Goal: Information Seeking & Learning: Learn about a topic

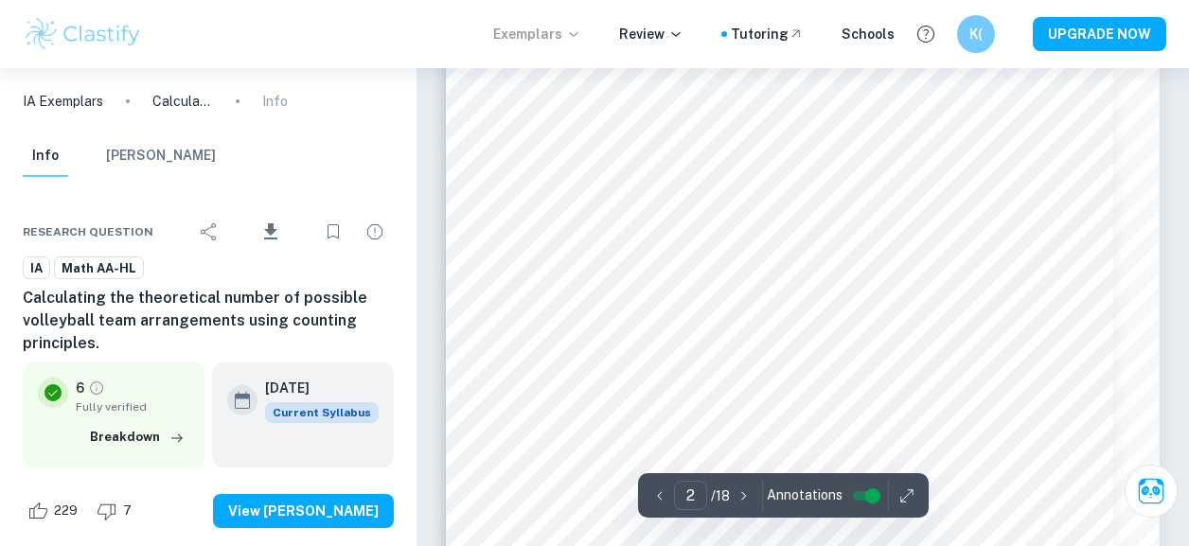
scroll to position [1766, 0]
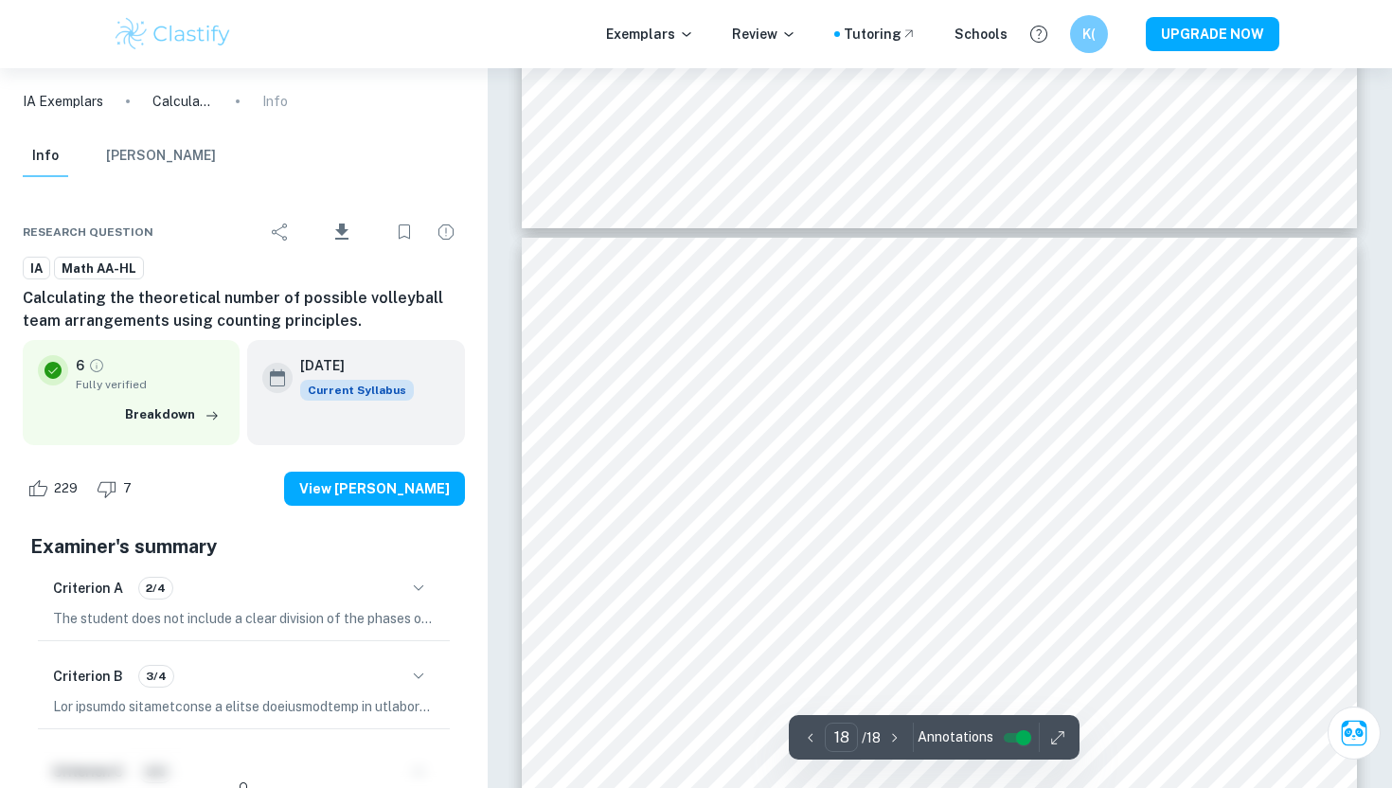
scroll to position [20602, 0]
click at [401, 612] on p "The student does not include a clear division of the phases of the exploration …" at bounding box center [243, 618] width 381 height 21
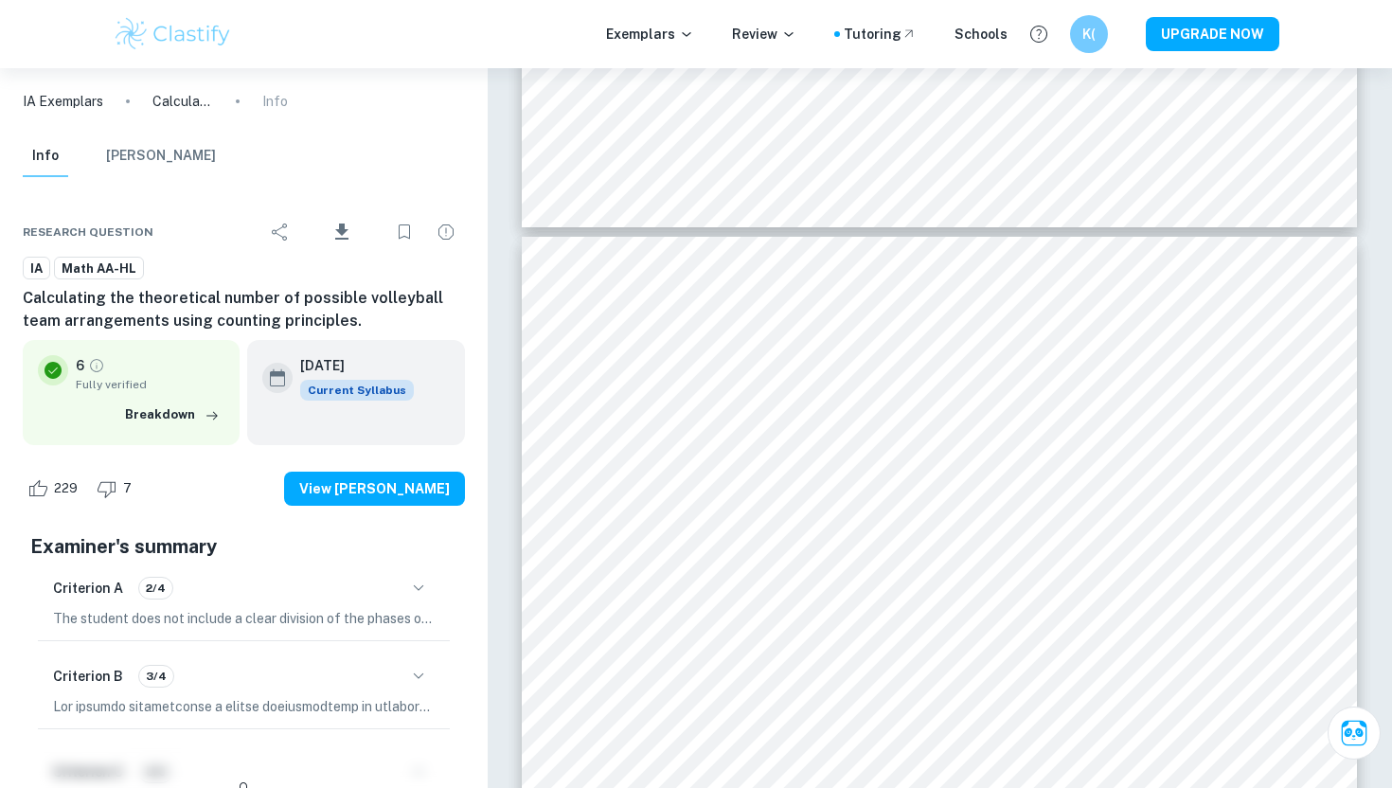
click at [418, 600] on button "button" at bounding box center [418, 588] width 32 height 32
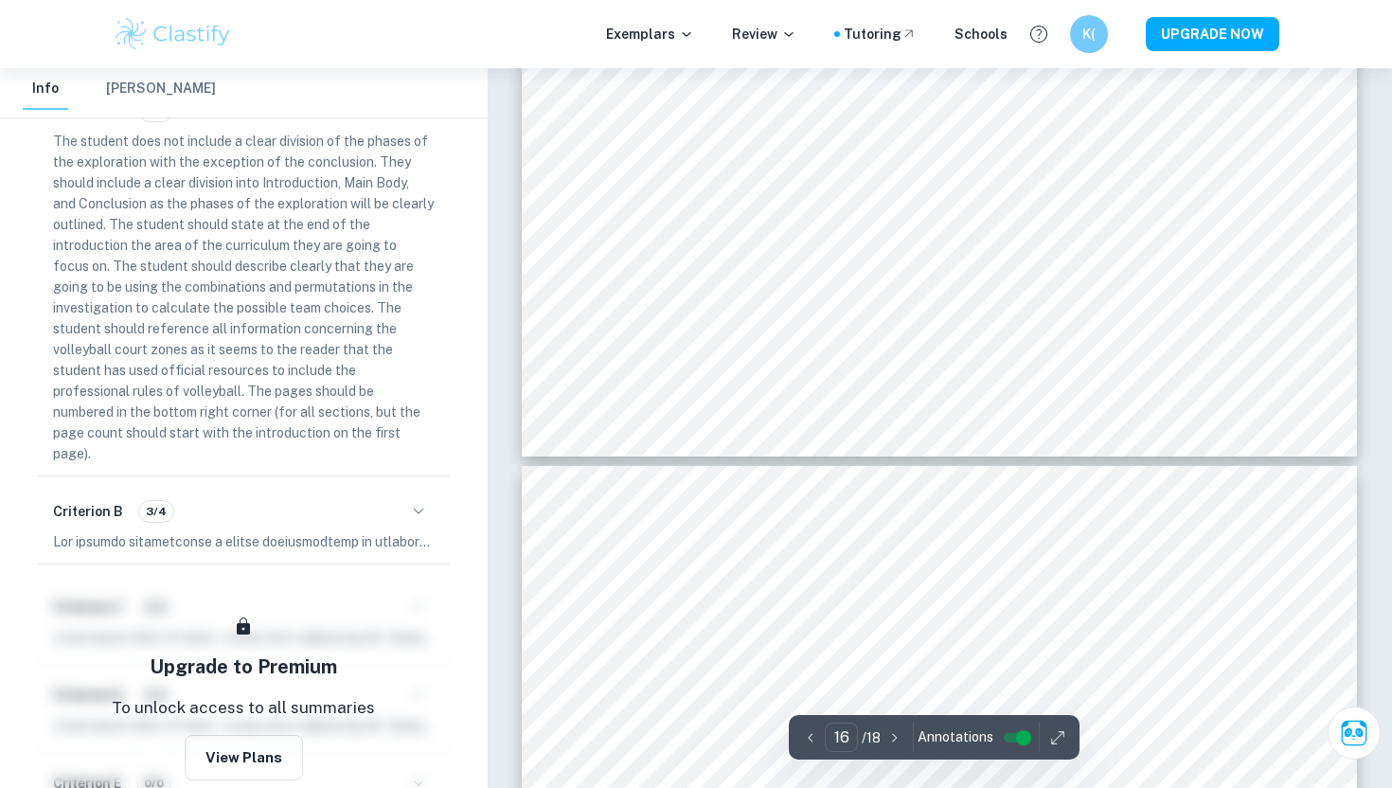
scroll to position [19187, 0]
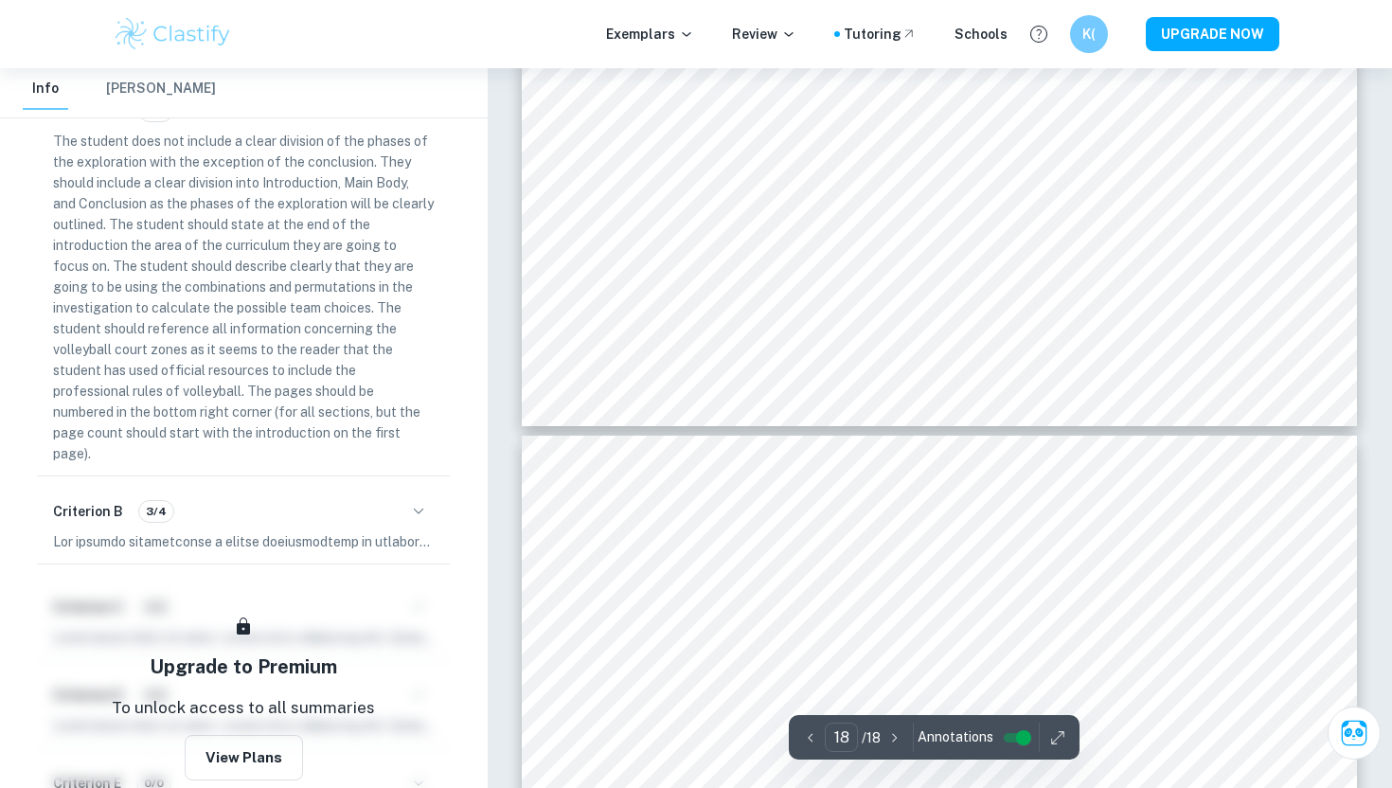
type input "17"
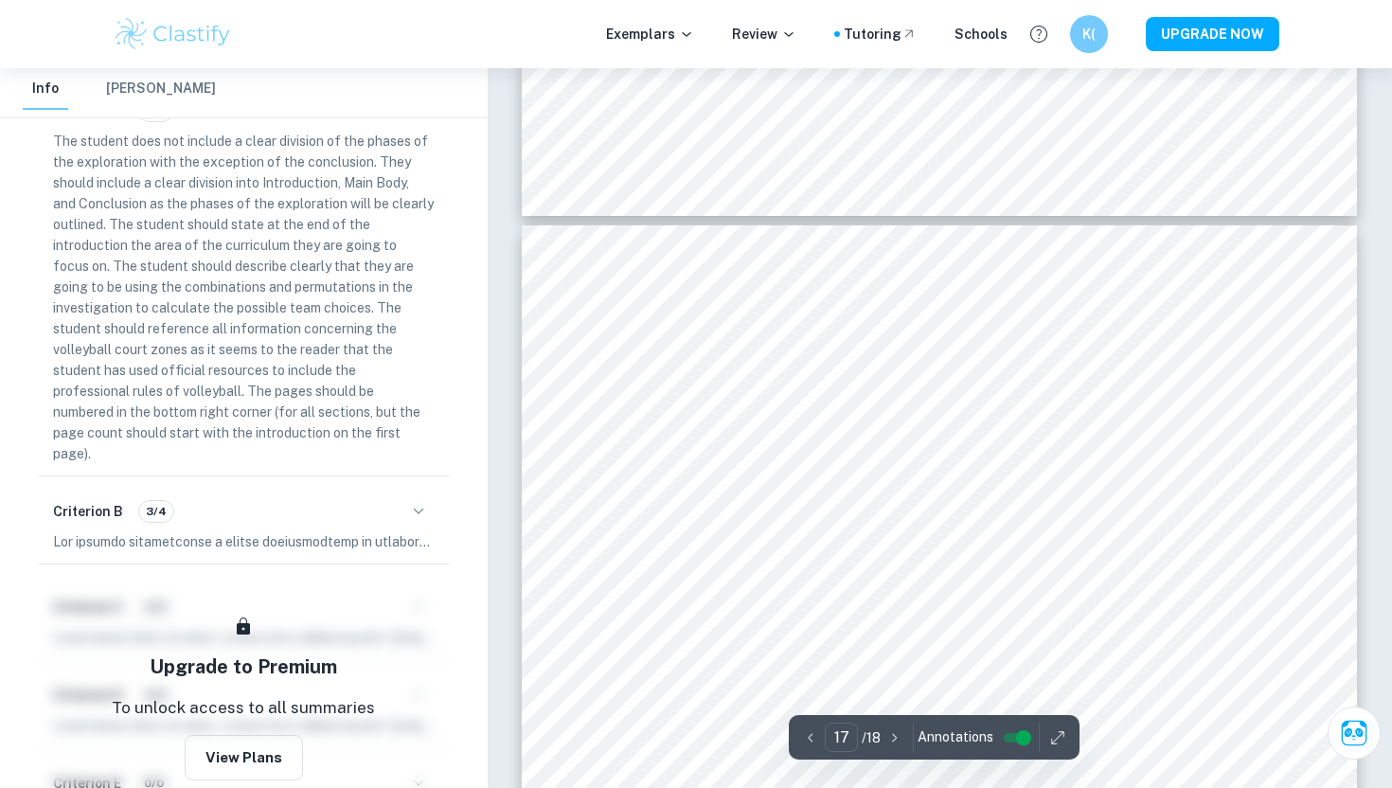
scroll to position [19455, 0]
